Goal: Information Seeking & Learning: Learn about a topic

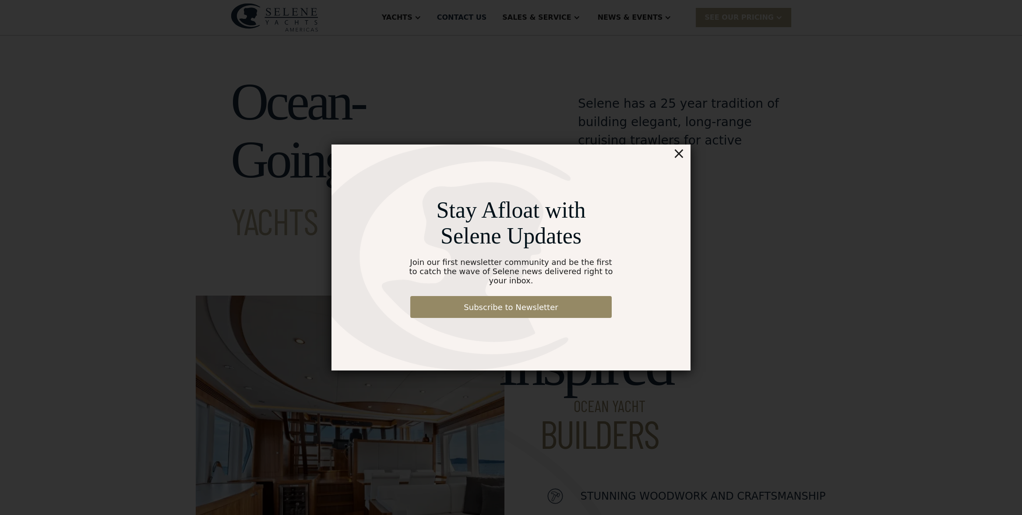
click at [681, 159] on div "×" at bounding box center [679, 154] width 13 height 18
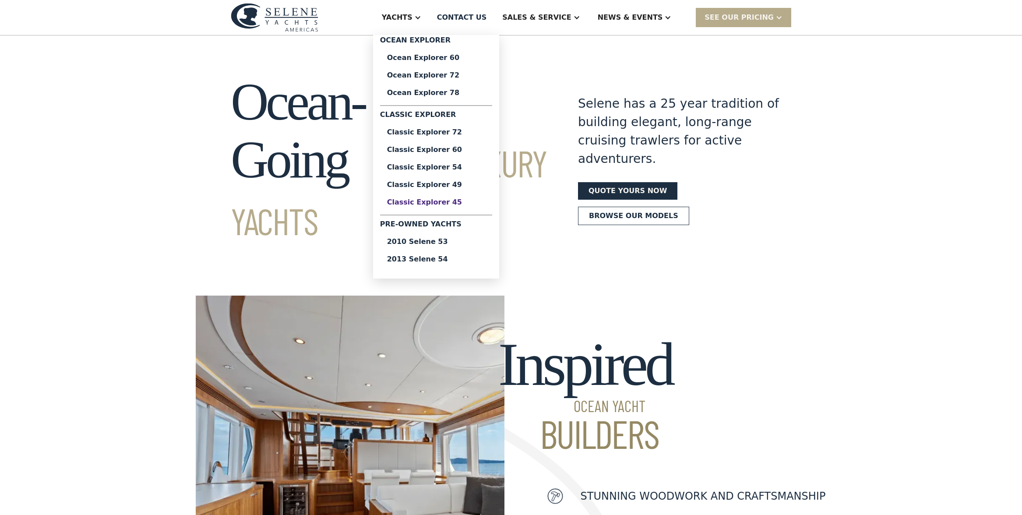
click at [467, 201] on div "Classic Explorer 45" at bounding box center [436, 202] width 98 height 7
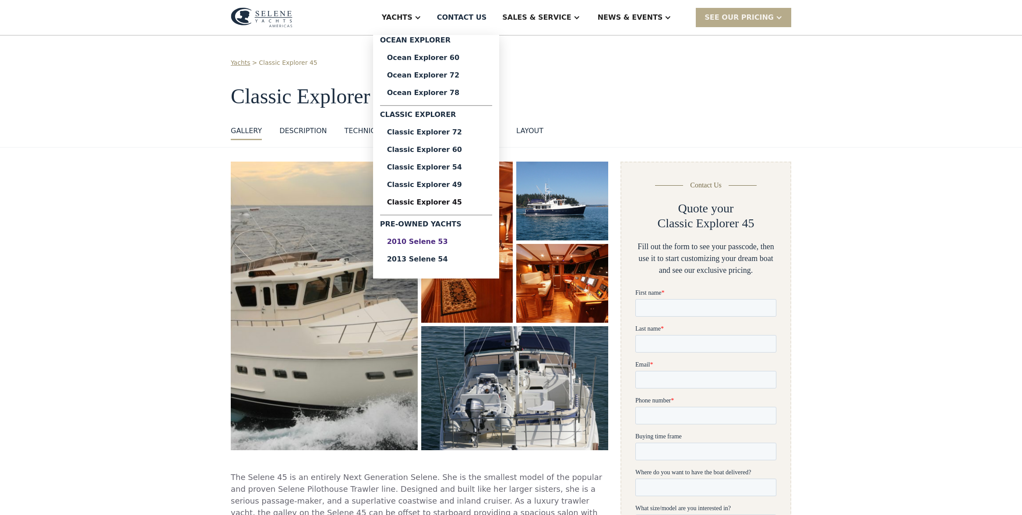
click at [453, 243] on div "2010 Selene 53" at bounding box center [436, 241] width 98 height 7
